Goal: Navigation & Orientation: Find specific page/section

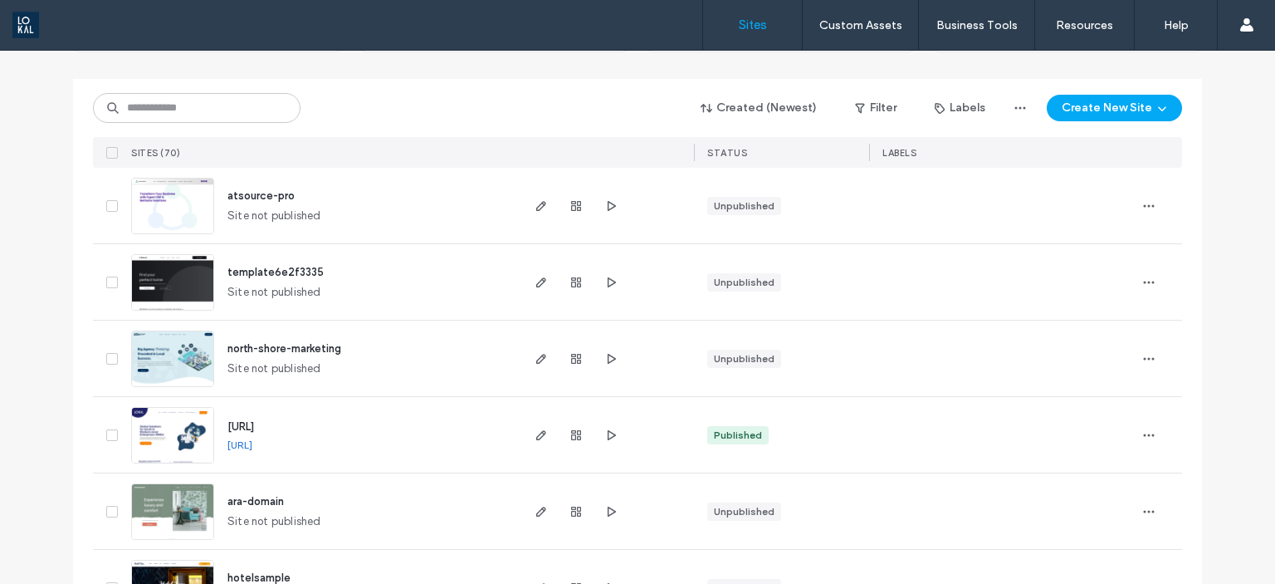
click at [286, 189] on span "atsource-pro" at bounding box center [260, 195] width 67 height 12
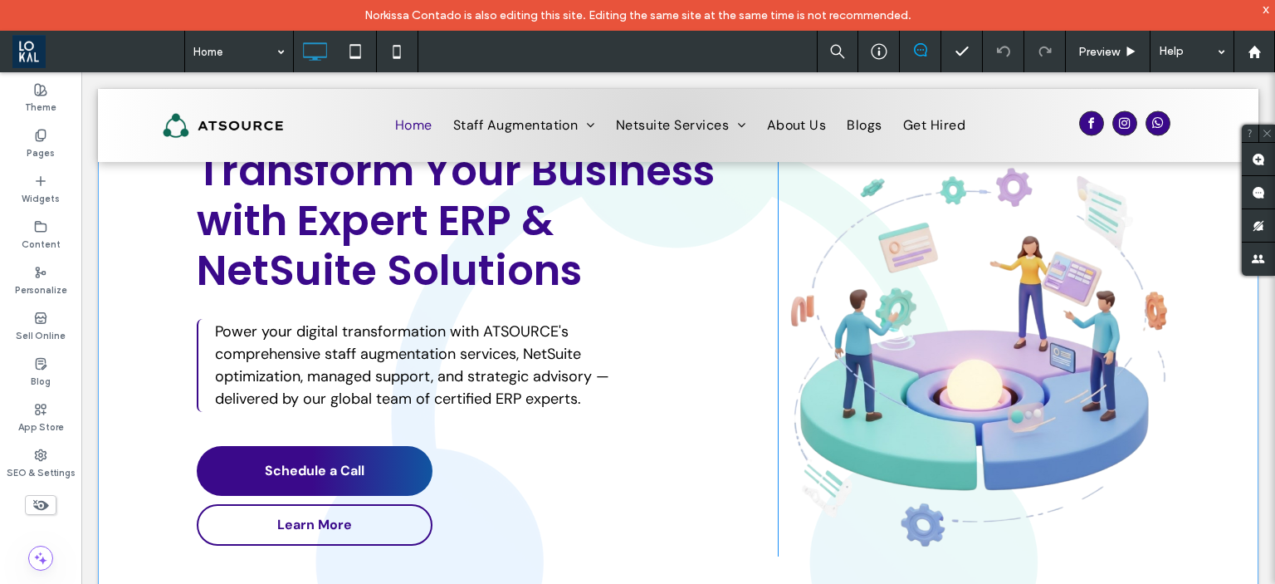
scroll to position [183, 0]
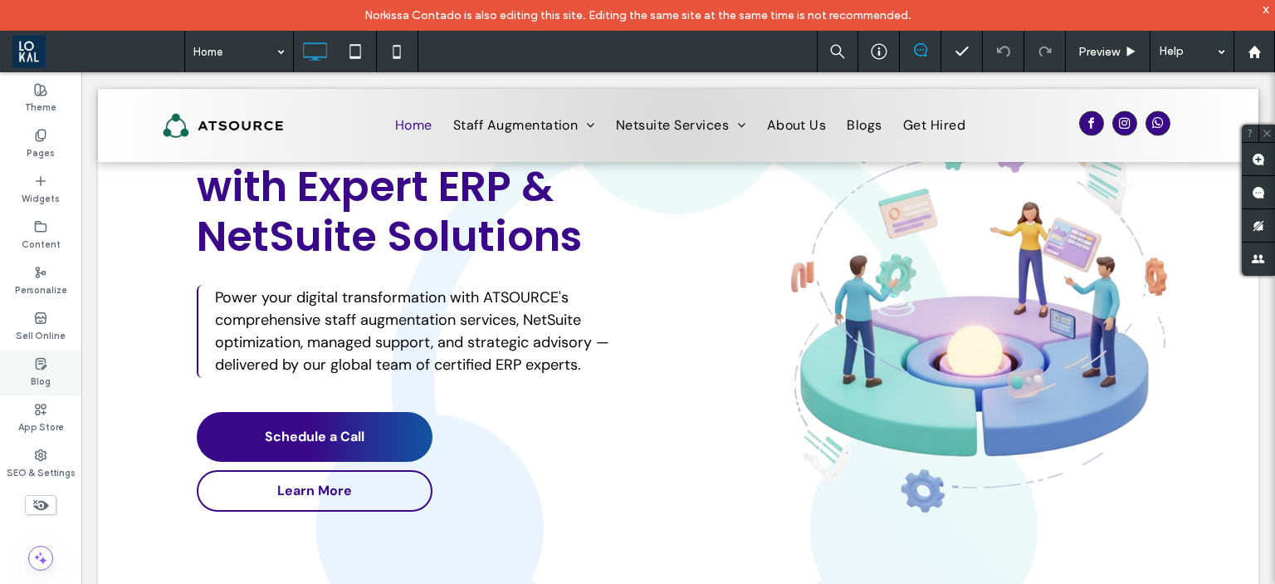
click at [35, 376] on label "Blog" at bounding box center [41, 379] width 20 height 18
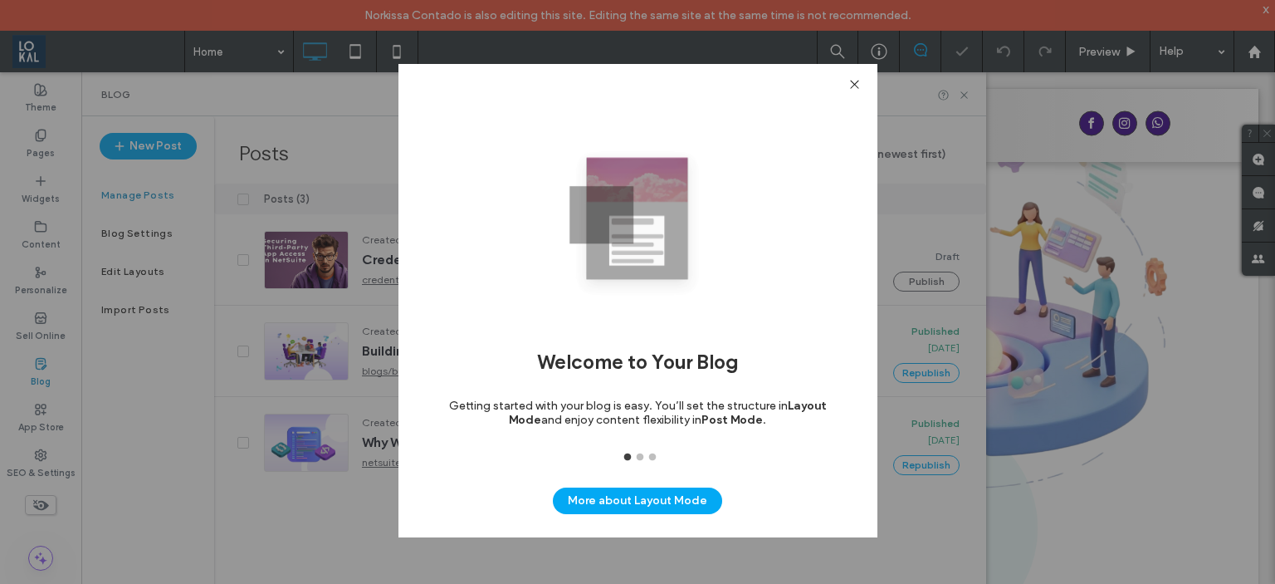
click at [855, 84] on use at bounding box center [854, 84] width 8 height 8
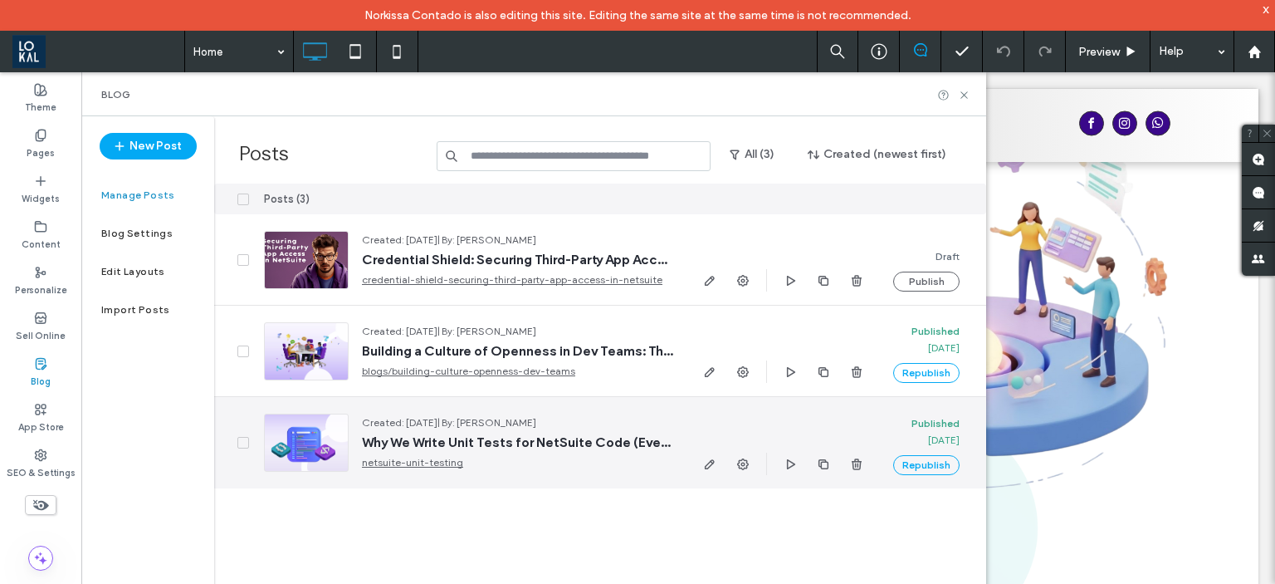
click at [505, 440] on span "Why We Write Unit Tests for NetSuite Code (Even When It Feels Optional)" at bounding box center [517, 442] width 311 height 17
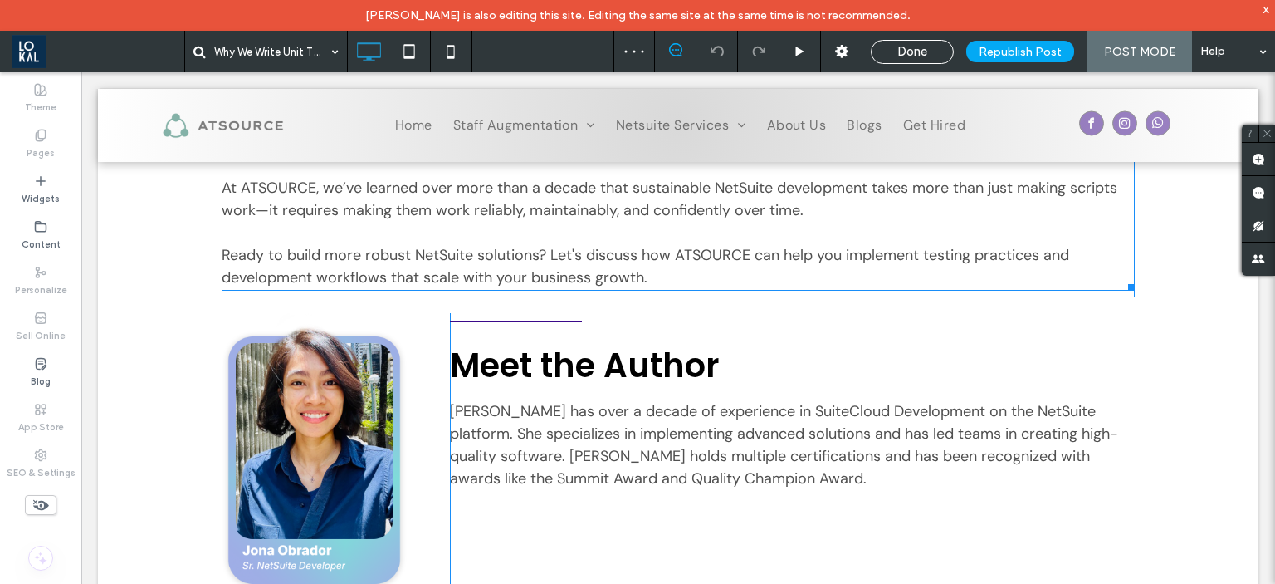
scroll to position [3207, 0]
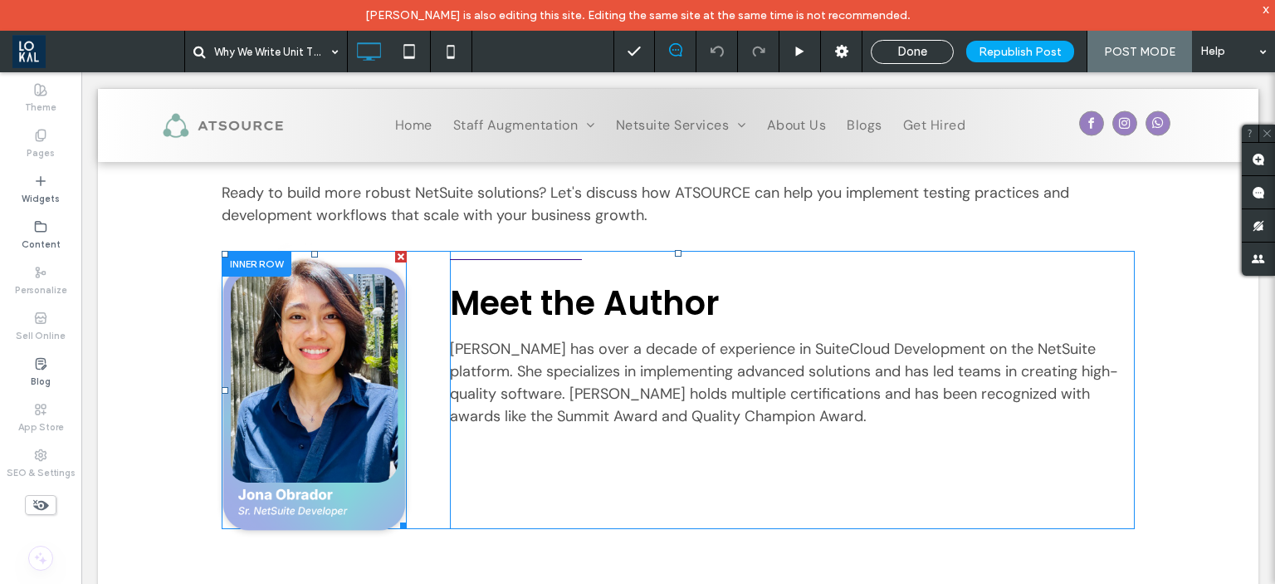
click at [373, 380] on img at bounding box center [314, 390] width 196 height 296
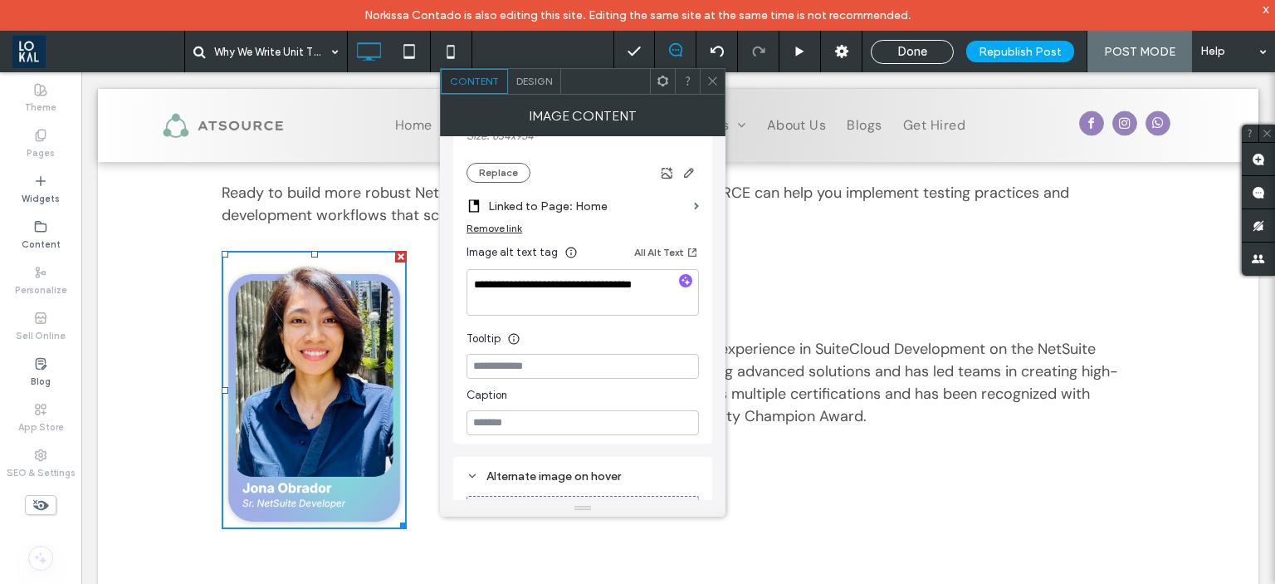
scroll to position [470, 0]
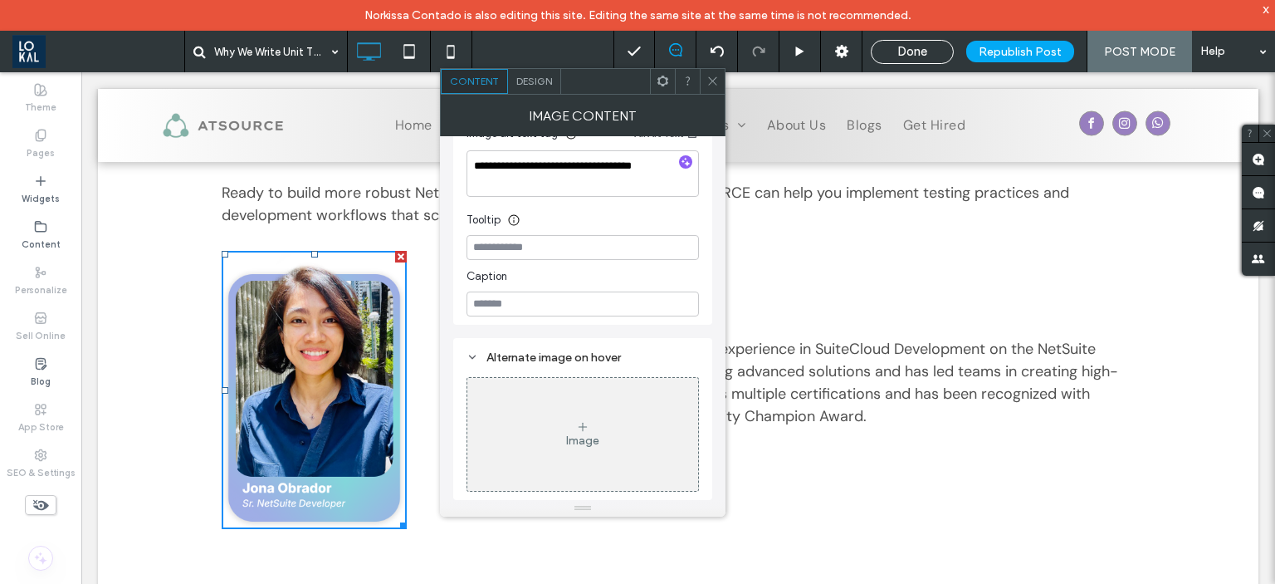
click at [709, 77] on use at bounding box center [713, 81] width 8 height 8
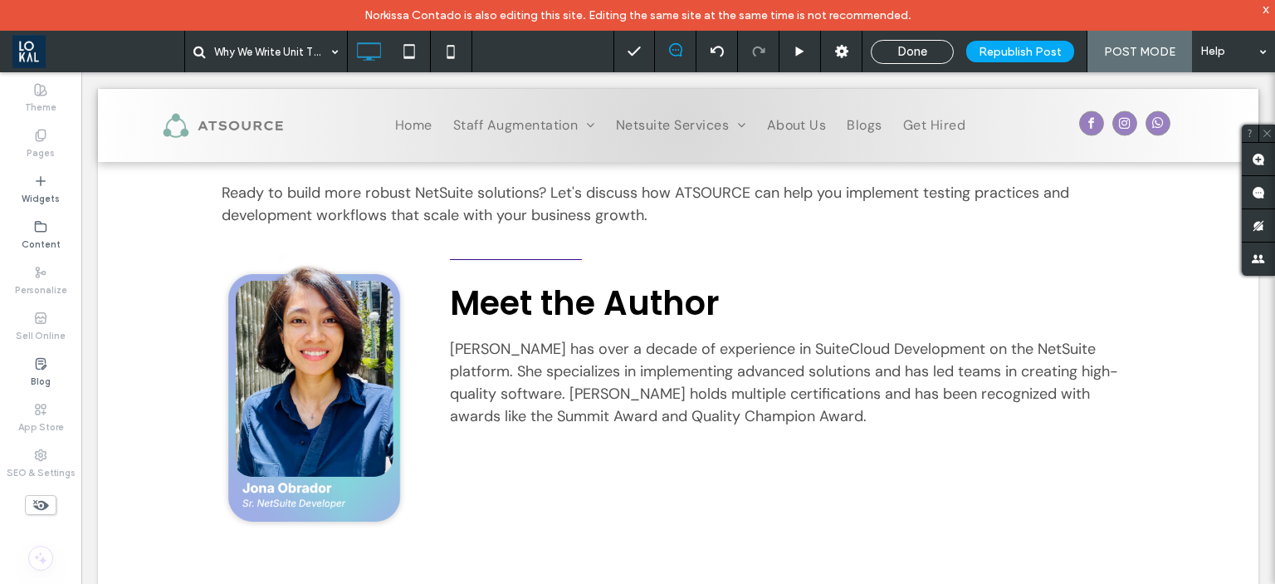
click at [43, 51] on span at bounding box center [98, 51] width 172 height 33
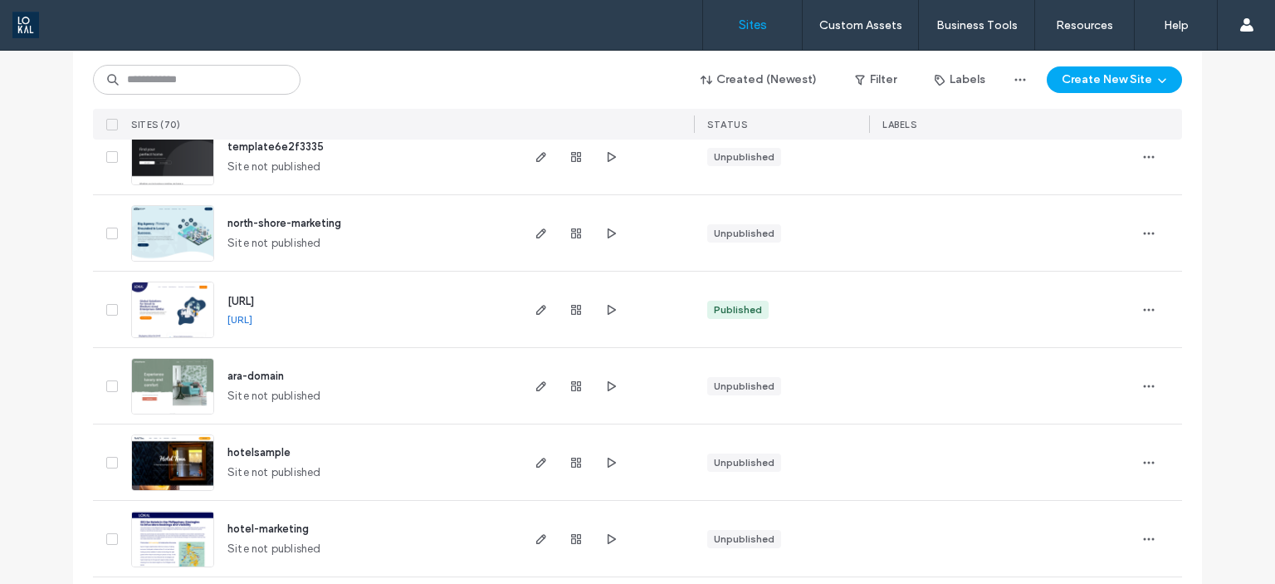
scroll to position [398, 0]
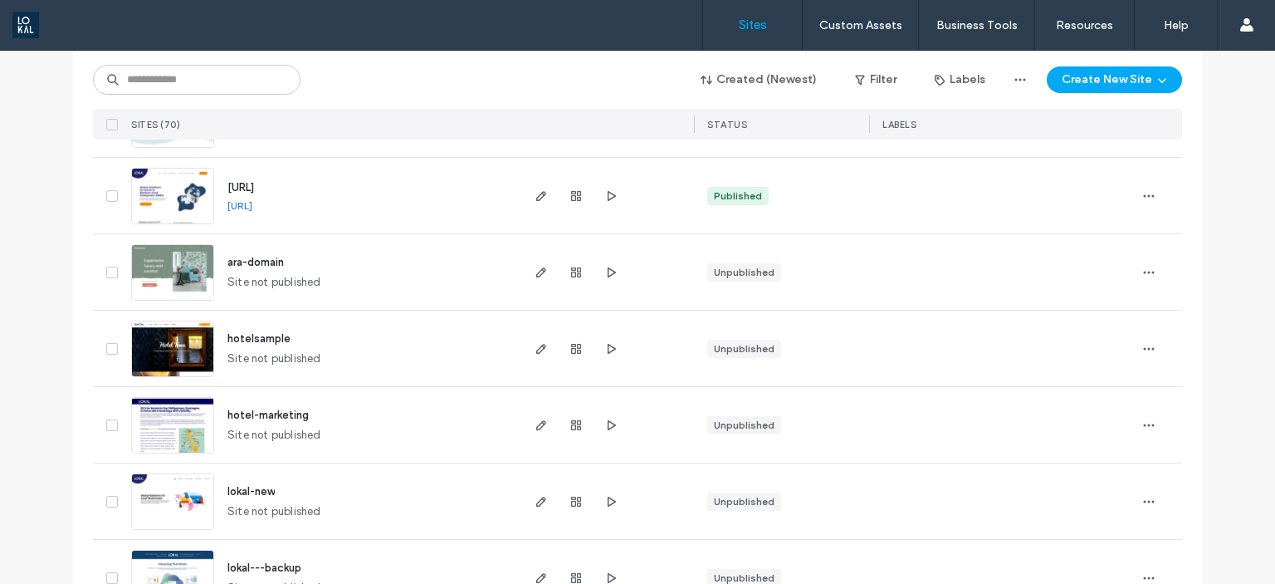
click at [252, 267] on span "ara-domain" at bounding box center [255, 262] width 56 height 12
